Goal: Task Accomplishment & Management: Manage account settings

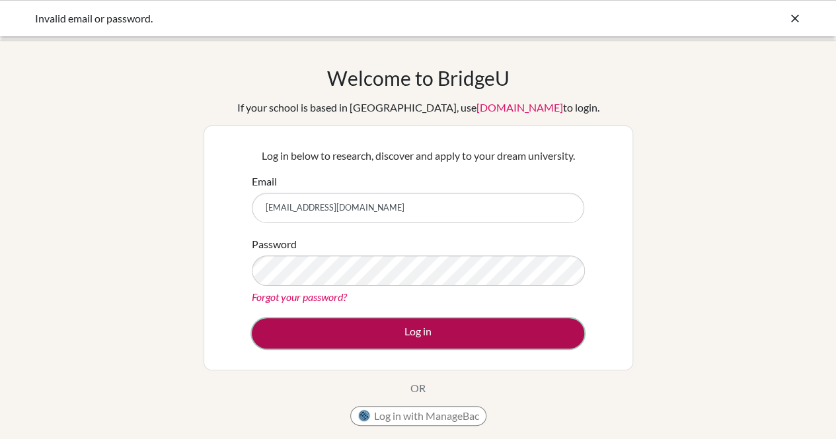
click at [384, 331] on button "Log in" at bounding box center [418, 333] width 332 height 30
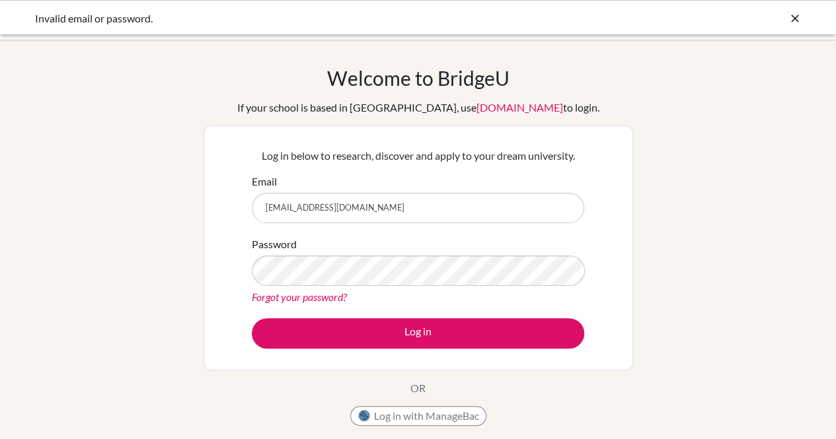
click at [336, 299] on link "Forgot your password?" at bounding box center [299, 297] width 95 height 13
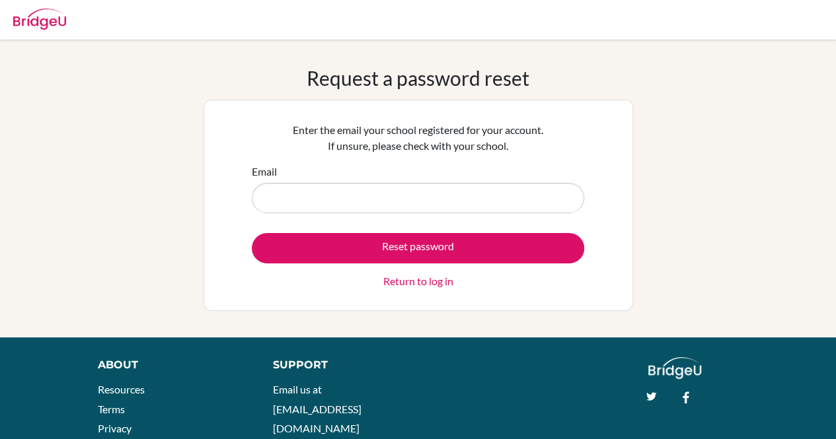
click at [418, 264] on div "Reset password Return to log in" at bounding box center [418, 261] width 332 height 56
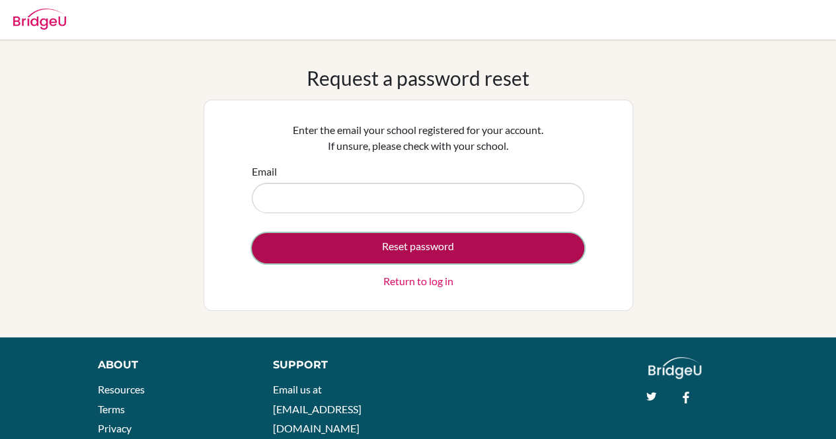
click at [423, 251] on button "Reset password" at bounding box center [418, 248] width 332 height 30
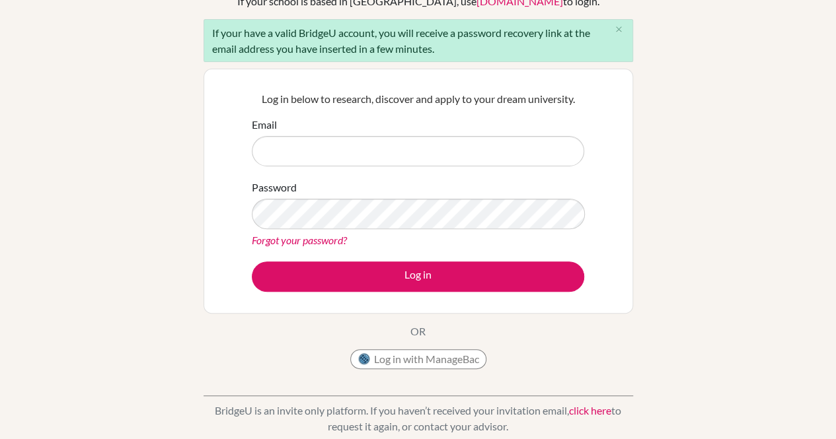
scroll to position [127, 0]
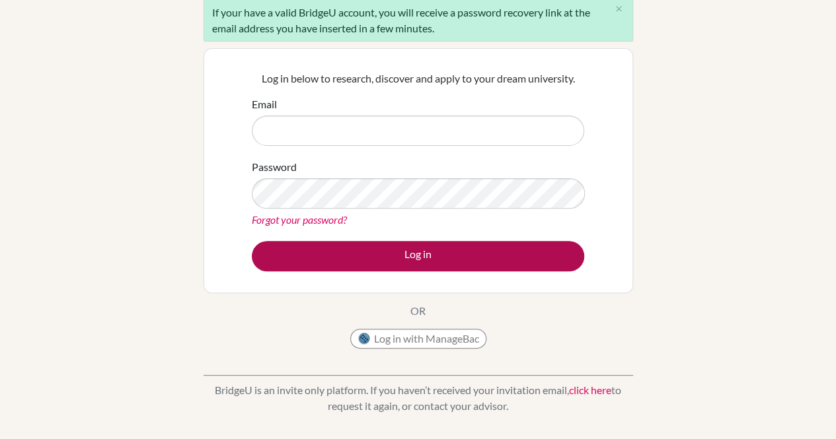
type input "[EMAIL_ADDRESS][DOMAIN_NAME]"
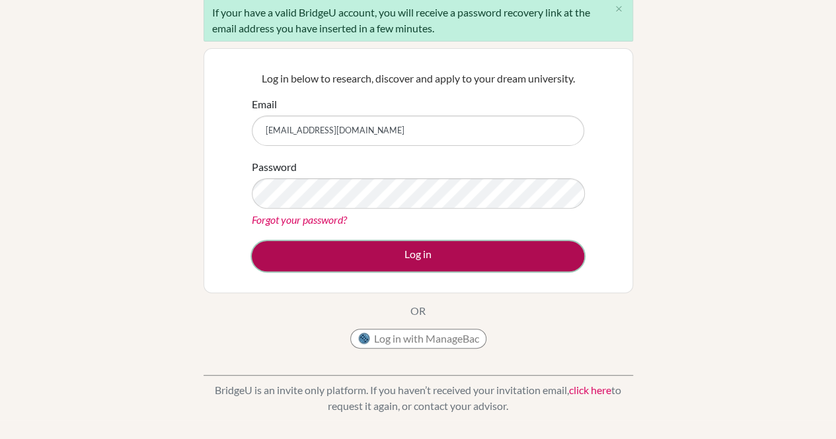
click at [361, 256] on button "Log in" at bounding box center [418, 256] width 332 height 30
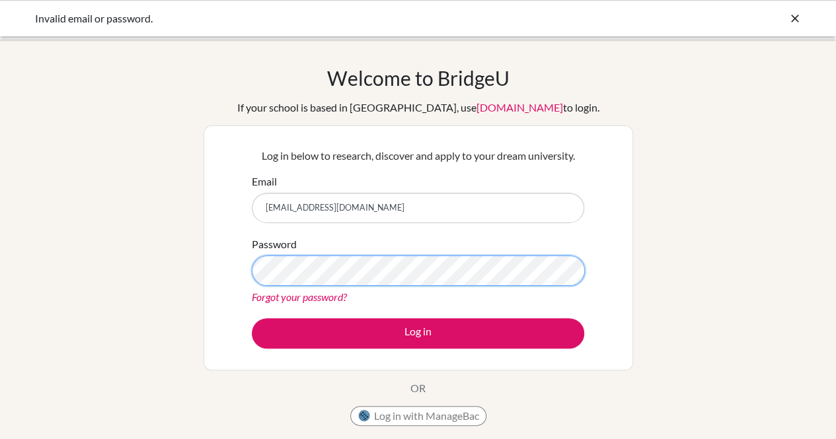
click at [195, 266] on div "Welcome to BridgeU If your school is based in China, use app.bridge-u.com.cn to…" at bounding box center [418, 282] width 836 height 432
click at [252, 318] on button "Log in" at bounding box center [418, 333] width 332 height 30
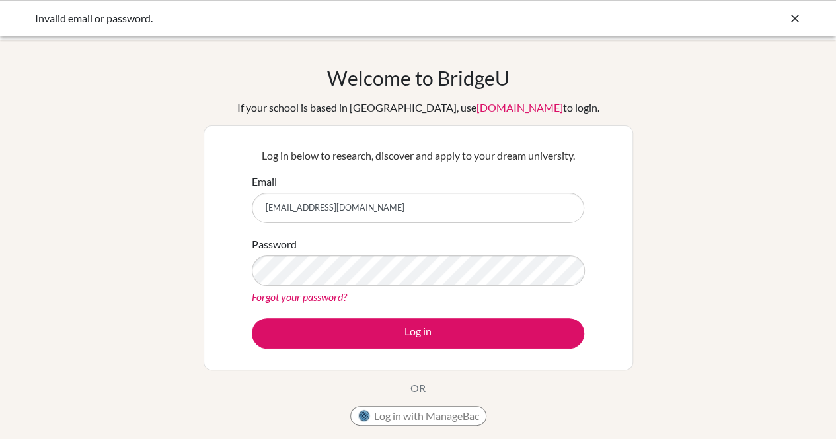
click at [331, 298] on link "Forgot your password?" at bounding box center [299, 297] width 95 height 13
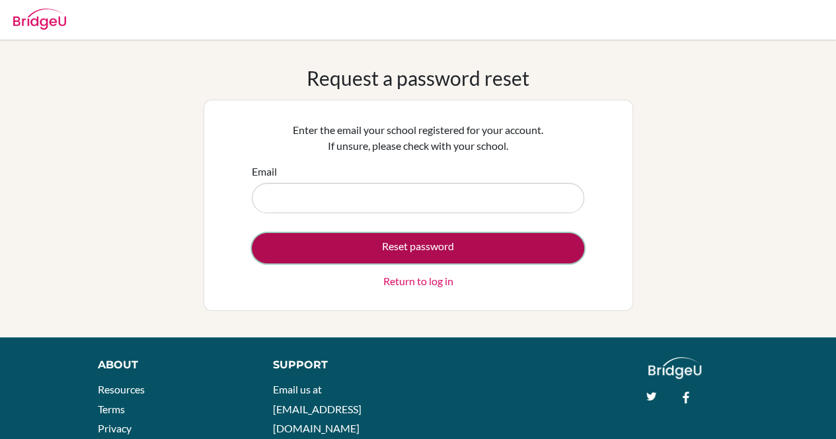
click at [274, 254] on button "Reset password" at bounding box center [418, 248] width 332 height 30
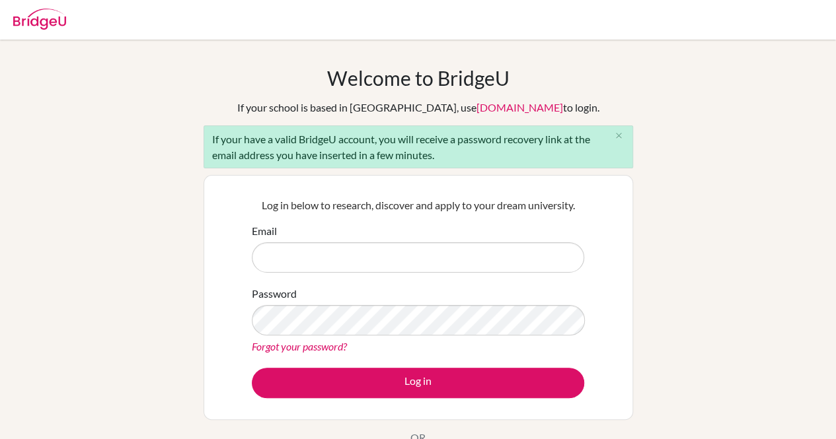
type input "[EMAIL_ADDRESS][DOMAIN_NAME]"
click at [340, 344] on link "Forgot your password?" at bounding box center [299, 346] width 95 height 13
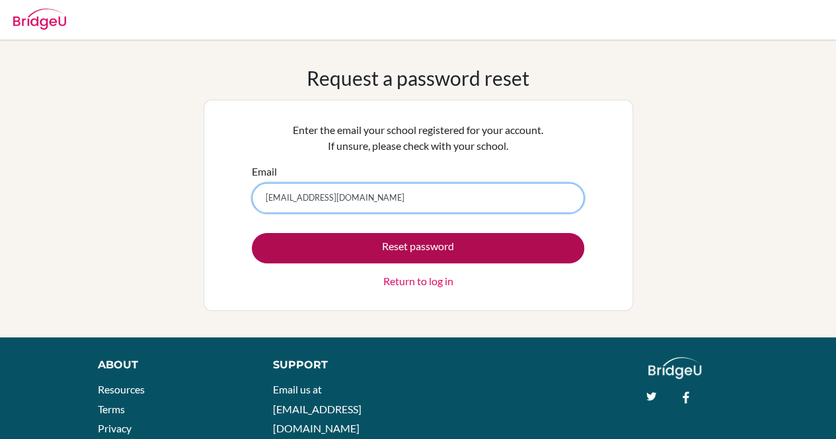
type input "[EMAIL_ADDRESS][DOMAIN_NAME]"
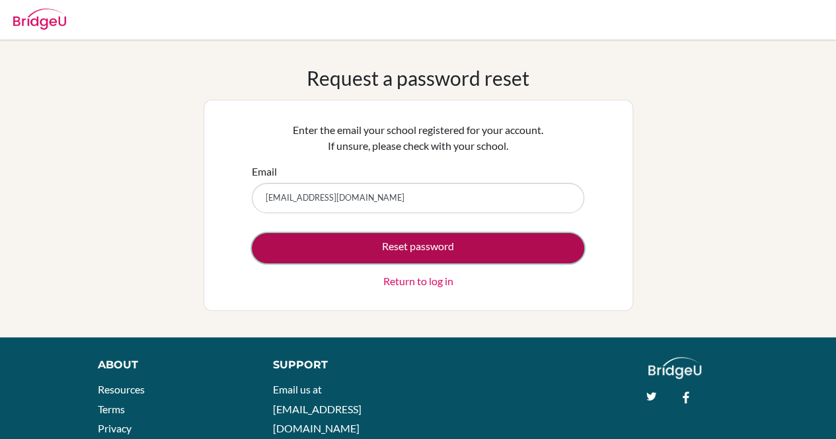
click at [287, 241] on button "Reset password" at bounding box center [418, 248] width 332 height 30
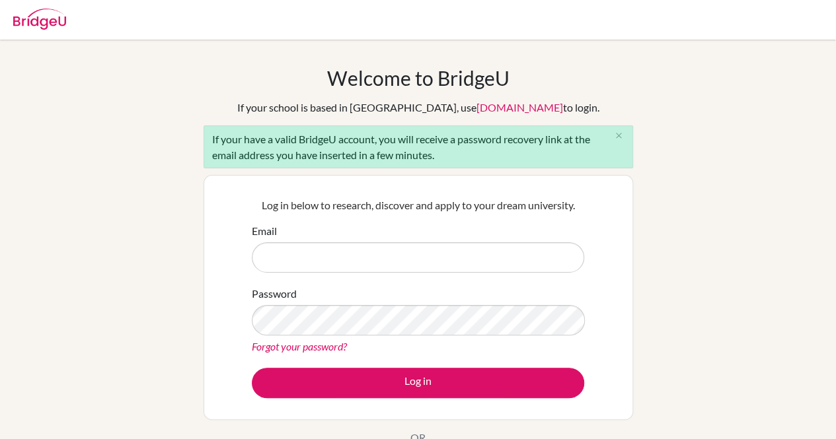
type input "[EMAIL_ADDRESS][DOMAIN_NAME]"
click at [618, 131] on icon "close" at bounding box center [619, 136] width 10 height 10
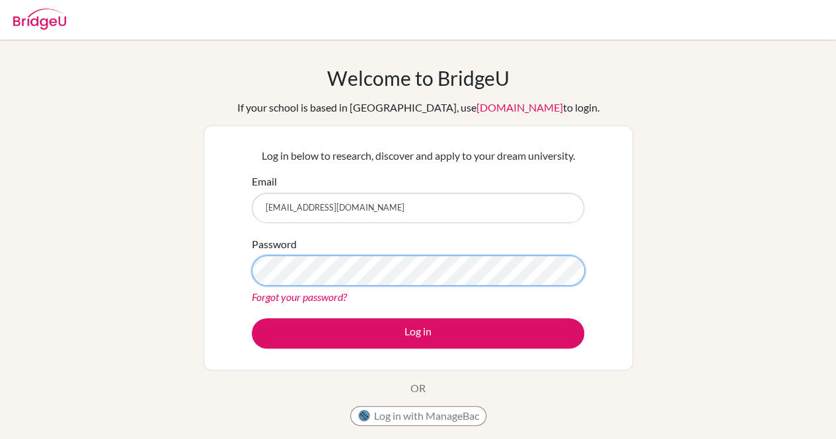
click at [221, 272] on div "Log in below to research, discover and apply to your dream university. Email [E…" at bounding box center [419, 248] width 430 height 245
click at [252, 318] on button "Log in" at bounding box center [418, 333] width 332 height 30
